Goal: Contribute content: Add original content to the website for others to see

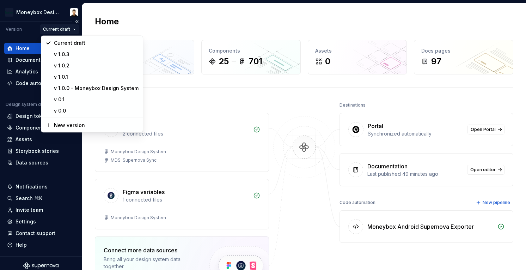
click at [68, 31] on html "Moneybox Design System Version Current draft Home Documentation Analytics Code …" at bounding box center [263, 135] width 526 height 270
click at [77, 123] on div "New version" at bounding box center [96, 125] width 85 height 7
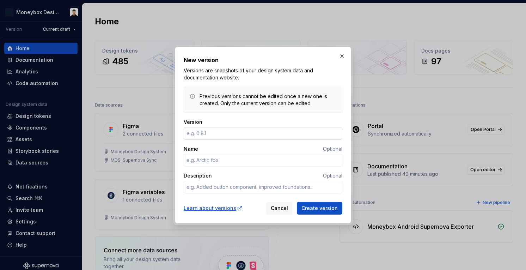
click at [216, 134] on input "Version" at bounding box center [263, 133] width 159 height 13
type input "1"
type textarea "*"
type input "1.0.4"
type textarea "*"
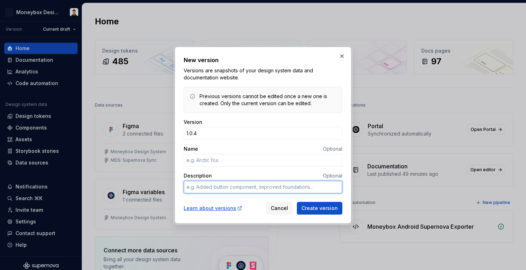
click at [228, 190] on textarea "Description" at bounding box center [263, 187] width 159 height 13
type textarea "U"
type textarea "*"
type textarea "Up"
type textarea "*"
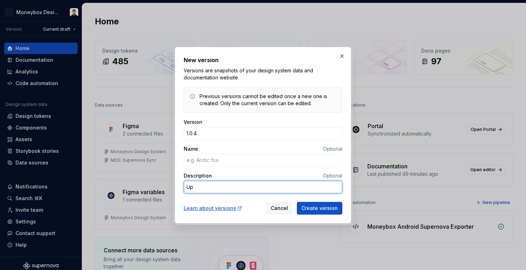
type textarea "Upd"
type textarea "*"
type textarea "Upda"
type textarea "*"
type textarea "Updat"
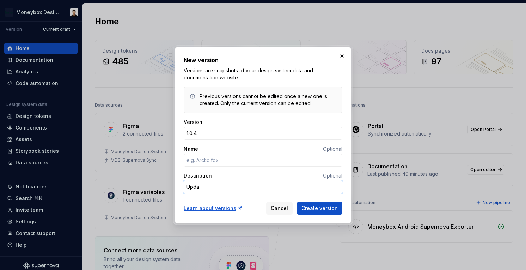
type textarea "*"
type textarea "Update"
type textarea "*"
type textarea "Updated"
type textarea "*"
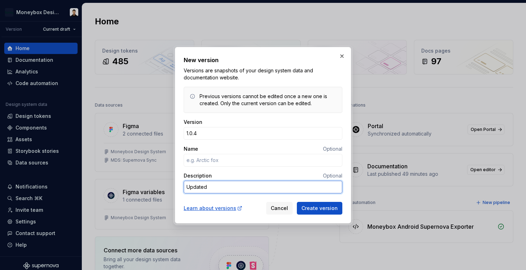
type textarea "Updated"
type textarea "*"
type textarea "Updated t"
type textarea "*"
type textarea "Updated th"
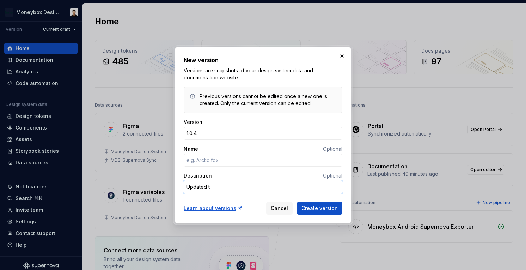
type textarea "*"
type textarea "Updated the"
type textarea "*"
type textarea "Updated th"
type textarea "*"
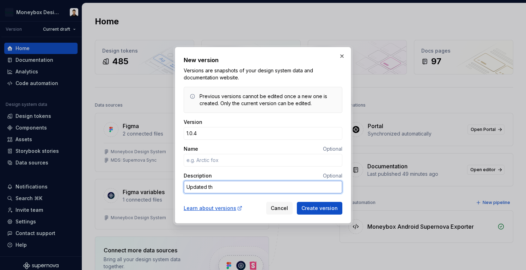
type textarea "Updated t"
type textarea "*"
type textarea "Updated"
type textarea "*"
type textarea "Updated f"
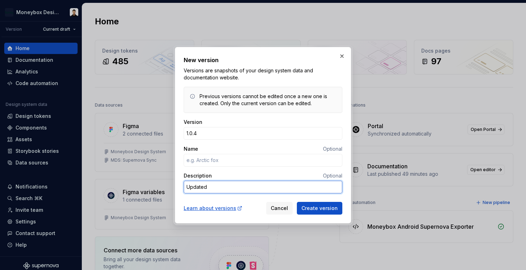
type textarea "*"
type textarea "Updated fu"
type textarea "*"
type textarea "Updated ful"
type textarea "*"
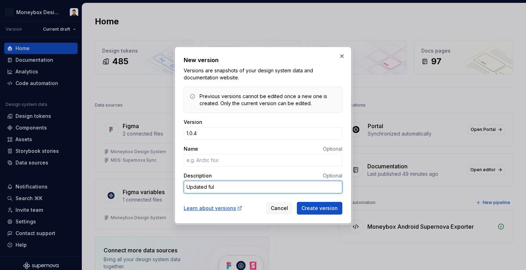
type textarea "Updated full"
type textarea "*"
type textarea "Updated fullI"
type textarea "*"
type textarea "Updated fullIm"
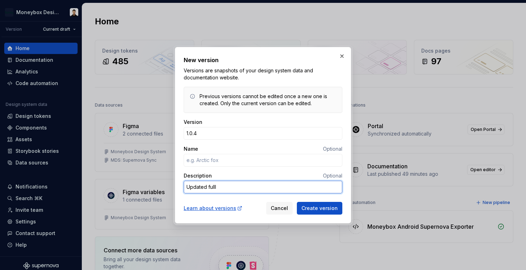
type textarea "*"
type textarea "Updated fullIma"
type textarea "*"
type textarea "Updated fullImag"
type textarea "*"
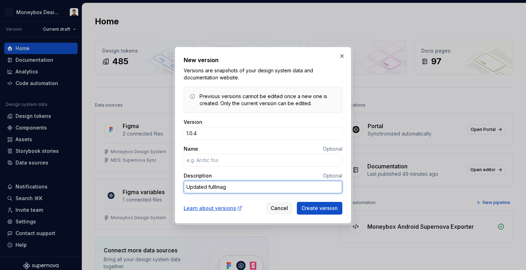
type textarea "Updated fullImage"
type textarea "*"
type textarea "Updated fullImageT"
type textarea "*"
type textarea "Updated fullImageTi"
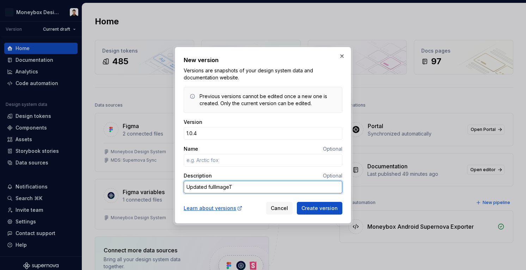
type textarea "*"
type textarea "Updated fullImageTin"
type textarea "*"
type textarea "Updated fullImageTint"
type textarea "*"
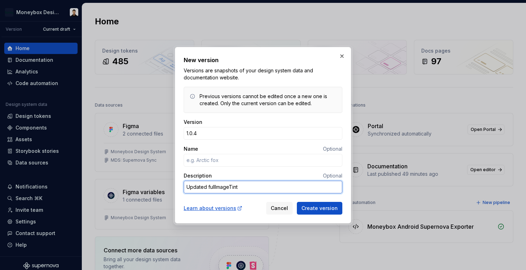
type textarea "Updated fullImageTint"
type textarea "*"
type textarea "Updated fullImageTint t"
type textarea "*"
type textarea "Updated fullImageTint to"
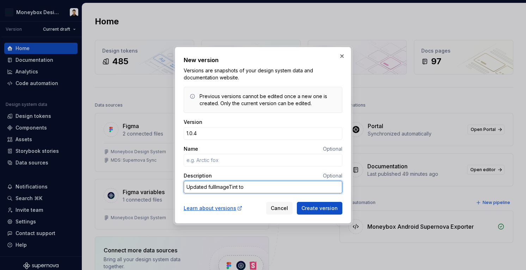
type textarea "*"
type textarea "Updated fullImageTint tok"
type textarea "*"
type textarea "Updated fullImageTint toke"
type textarea "*"
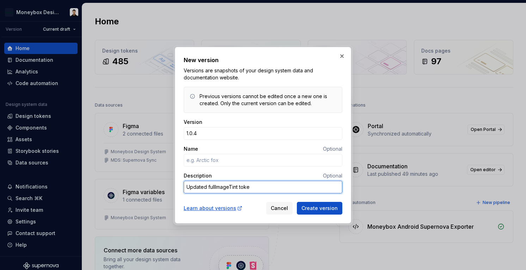
type textarea "Updated fullImageTint token"
type textarea "*"
type textarea "Updated fullImageTint token"
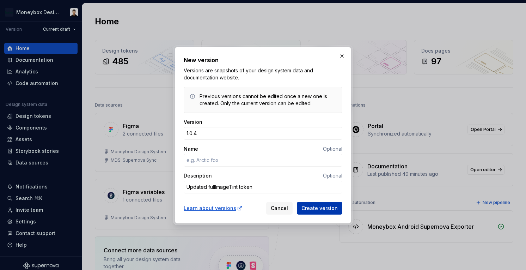
click at [325, 209] on span "Create version" at bounding box center [320, 208] width 36 height 7
type textarea "*"
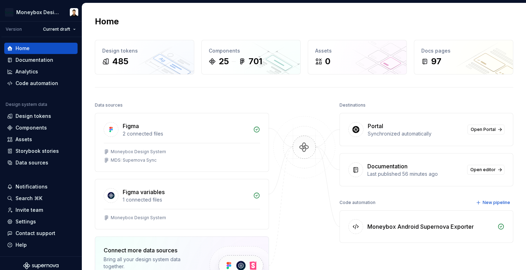
scroll to position [161, 0]
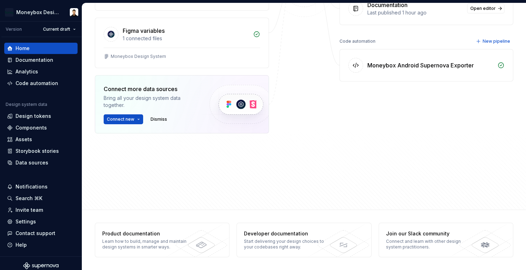
click at [418, 137] on div "Destinations Portal Synchronized automatically Open Portal Documentation Last p…" at bounding box center [427, 54] width 174 height 230
